Goal: Transaction & Acquisition: Purchase product/service

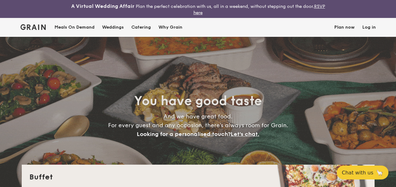
select select
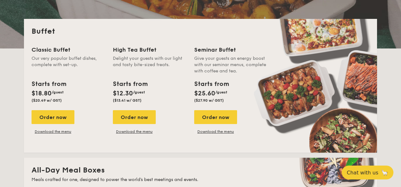
scroll to position [140, 0]
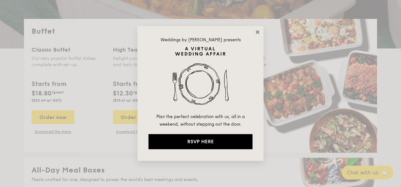
click at [257, 32] on icon at bounding box center [256, 31] width 3 height 3
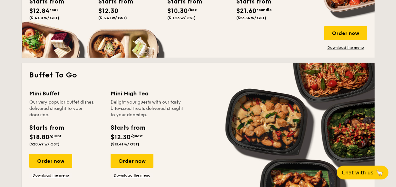
scroll to position [379, 0]
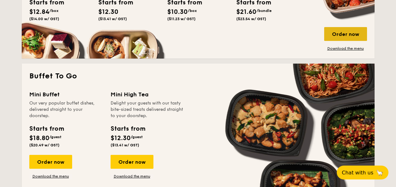
click at [350, 38] on div "Order now" at bounding box center [345, 34] width 43 height 14
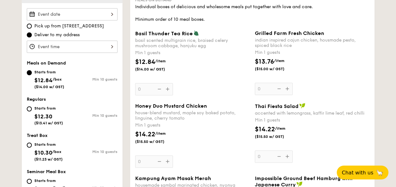
scroll to position [162, 0]
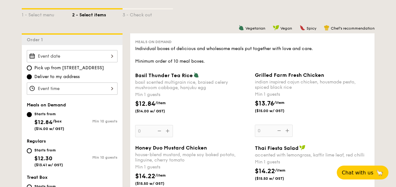
click at [97, 90] on input "Basil Thunder Tea [PERSON_NAME] scented multigrain rice, braised celery mushroo…" at bounding box center [72, 89] width 91 height 12
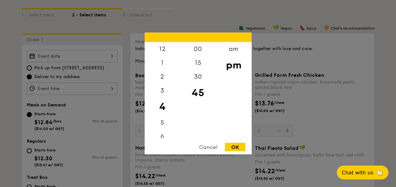
click at [113, 57] on div at bounding box center [198, 93] width 396 height 187
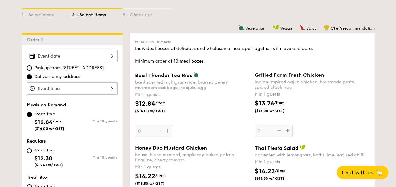
click at [115, 56] on input "Basil Thunder Tea [PERSON_NAME] scented multigrain rice, braised celery mushroo…" at bounding box center [72, 56] width 91 height 12
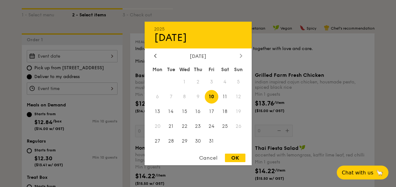
click at [238, 54] on div at bounding box center [241, 56] width 6 height 6
click at [154, 56] on icon at bounding box center [155, 56] width 3 height 4
click at [185, 111] on span "15" at bounding box center [185, 112] width 14 height 14
click at [239, 157] on div "OK" at bounding box center [235, 158] width 20 height 9
type input "[DATE]"
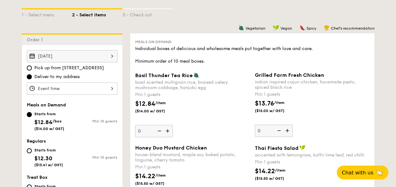
click at [87, 88] on input "Basil Thunder Tea [PERSON_NAME] scented multigrain rice, braised celery mushroo…" at bounding box center [72, 89] width 91 height 12
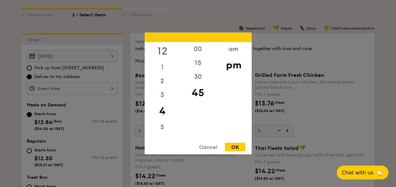
click at [163, 43] on div "12" at bounding box center [163, 51] width 36 height 18
click at [163, 65] on div "1" at bounding box center [163, 69] width 36 height 18
click at [203, 49] on div "00" at bounding box center [198, 51] width 36 height 18
click at [238, 149] on div "OK" at bounding box center [235, 147] width 20 height 9
type input "1:00PM"
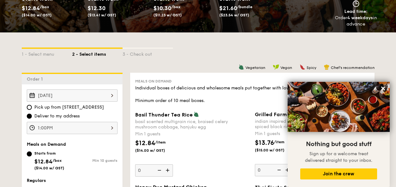
scroll to position [186, 0]
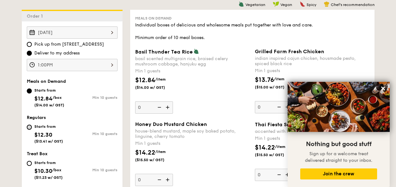
click at [31, 126] on input "Starts from $12.30 ($13.41 w/ GST) Min 10 guests" at bounding box center [29, 127] width 5 height 5
radio input "true"
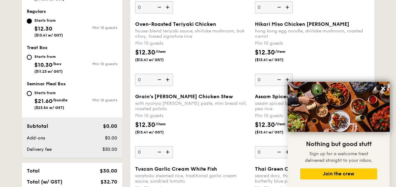
scroll to position [291, 0]
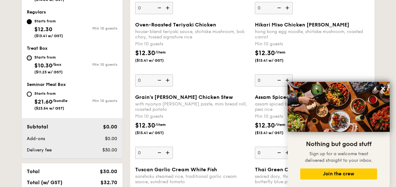
click at [28, 59] on input "Starts from $10.30 /box ($11.23 w/ GST) Min 10 guests" at bounding box center [29, 57] width 5 height 5
radio input "true"
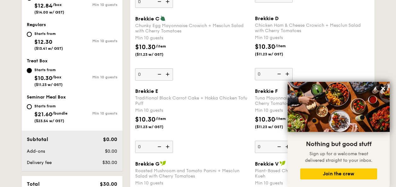
scroll to position [296, 0]
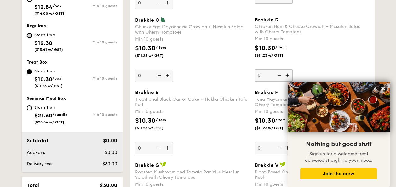
click at [28, 36] on input "Starts from $12.30 ($13.41 w/ GST) Min 10 guests" at bounding box center [29, 35] width 5 height 5
radio input "true"
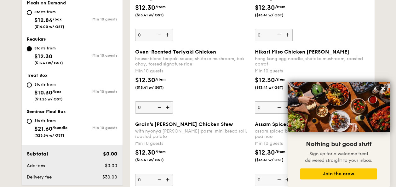
scroll to position [245, 0]
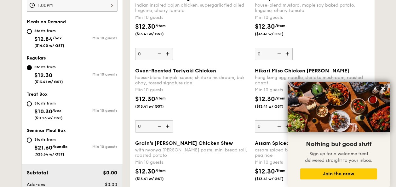
drag, startPoint x: 336, startPoint y: 70, endPoint x: 255, endPoint y: 72, distance: 81.3
click at [255, 72] on div "Hikari Miso Chicken [PERSON_NAME]" at bounding box center [312, 71] width 115 height 6
copy span "Hikari Miso Chicken [PERSON_NAME]"
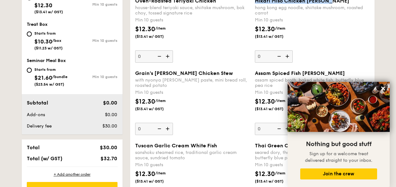
scroll to position [289, 0]
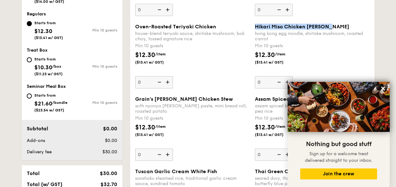
click at [339, 25] on div "Hikari Miso Chicken [PERSON_NAME]" at bounding box center [312, 27] width 115 height 6
click at [293, 76] on input "0" at bounding box center [274, 82] width 38 height 12
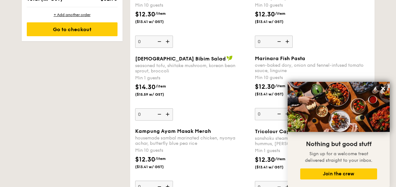
scroll to position [484, 0]
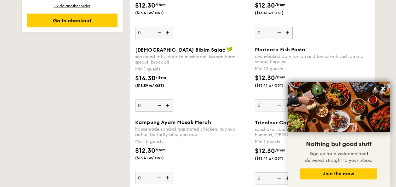
drag, startPoint x: 184, startPoint y: 48, endPoint x: 132, endPoint y: 48, distance: 52.3
click at [133, 47] on div "Korean Bibim Salad seasoned tofu, shiitake mushroom, korean bean sprout, brocco…" at bounding box center [193, 79] width 120 height 65
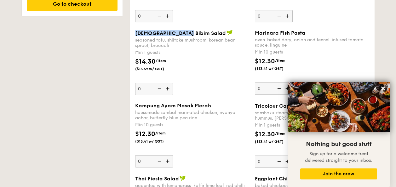
scroll to position [500, 0]
drag, startPoint x: 311, startPoint y: 31, endPoint x: 253, endPoint y: 33, distance: 58.0
click at [253, 33] on div "Marinara Fish Pasta oven-baked dory, onion and fennel-infused tomato sauce, lin…" at bounding box center [312, 62] width 120 height 65
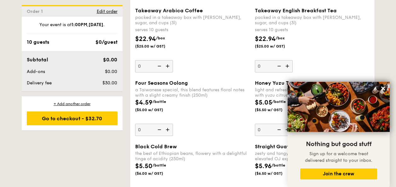
scroll to position [1319, 0]
